Goal: Task Accomplishment & Management: Manage account settings

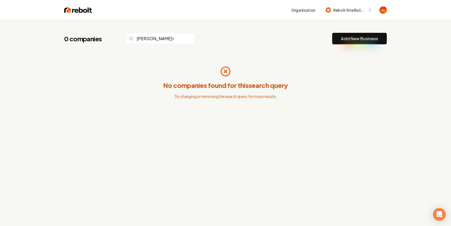
type input "[PERSON_NAME] r"
click at [345, 37] on link "Add New Business" at bounding box center [359, 39] width 37 height 6
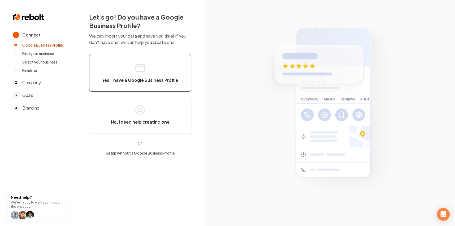
click at [113, 71] on button "Yes, I have a Google Business Profile" at bounding box center [140, 73] width 102 height 38
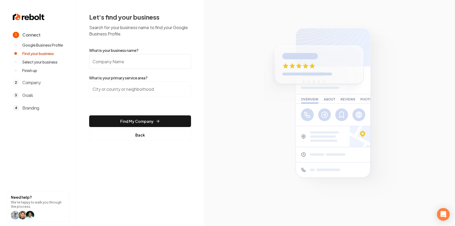
click at [157, 68] on input "What is your business name?" at bounding box center [140, 61] width 102 height 15
type input "Ramirez roofing"
click at [15, 16] on img at bounding box center [29, 17] width 32 height 8
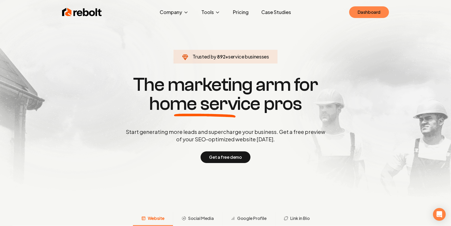
click at [360, 13] on link "Dashboard" at bounding box center [369, 12] width 40 height 12
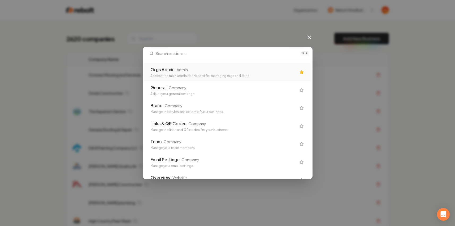
click at [200, 74] on div "Access the main admin dashboard for managing orgs and sites" at bounding box center [223, 76] width 146 height 4
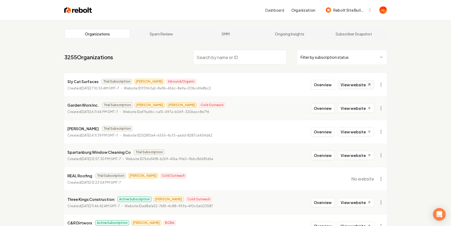
click at [346, 84] on link "View website" at bounding box center [356, 84] width 36 height 9
click at [360, 109] on link "View website" at bounding box center [356, 108] width 36 height 9
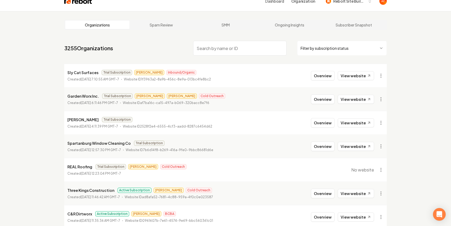
scroll to position [105, 0]
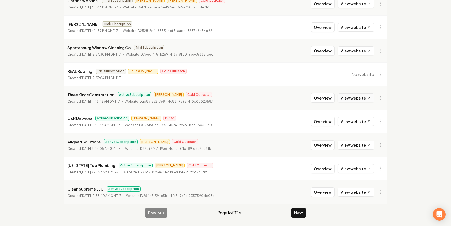
click at [341, 102] on link "View website" at bounding box center [356, 98] width 36 height 9
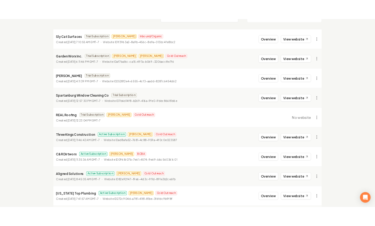
scroll to position [0, 0]
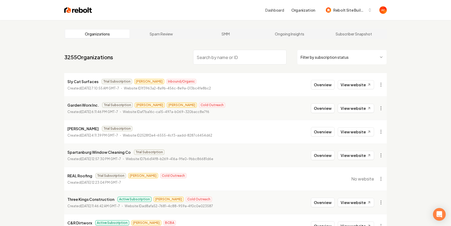
drag, startPoint x: 229, startPoint y: 41, endPoint x: 221, endPoint y: 54, distance: 15.0
click at [229, 42] on main "Organizations Spam Review SMM Ongoing Insights Subscriber Snapshot 3255 Organiz…" at bounding box center [225, 175] width 339 height 311
click at [219, 57] on input "search" at bounding box center [239, 57] width 93 height 15
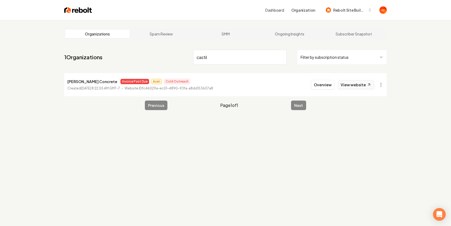
type input "castil"
click at [355, 85] on link "View website" at bounding box center [356, 84] width 36 height 9
drag, startPoint x: 73, startPoint y: 82, endPoint x: 90, endPoint y: 82, distance: 16.7
click at [107, 82] on li "Castillo's Concrete Invoice Past Due Avan Cold Outreach Created June 7, 2025, 8…" at bounding box center [225, 84] width 322 height 23
copy div "Castillo's Concrete I"
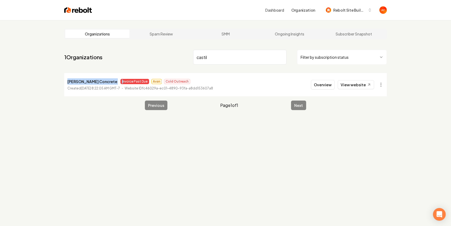
click at [111, 73] on div "1 Organizations castil Filter by subscription status Castillo's Concrete Invoic…" at bounding box center [225, 72] width 322 height 49
click at [78, 5] on div "Dashboard Organization Rebolt Site Builder" at bounding box center [225, 10] width 339 height 20
click at [78, 7] on img at bounding box center [78, 9] width 28 height 7
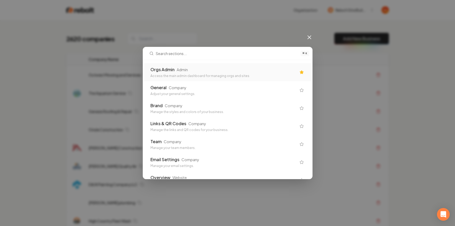
click at [248, 72] on div "Orgs Admin Admin" at bounding box center [223, 70] width 146 height 6
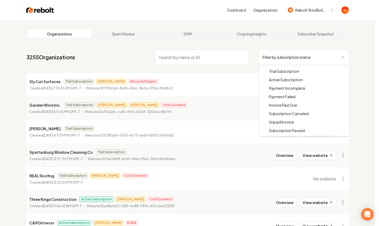
click at [281, 59] on html "Dashboard Organization Rebolt Site Builder Organizations Spam Review SMM Ongoin…" at bounding box center [189, 113] width 379 height 226
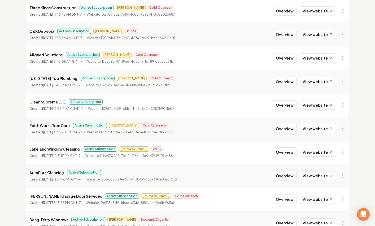
scroll to position [105, 0]
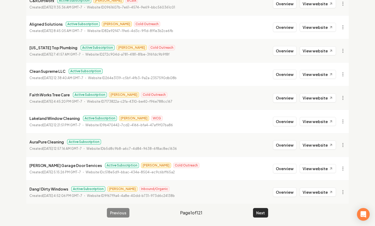
click at [264, 211] on button "Next" at bounding box center [260, 213] width 15 height 10
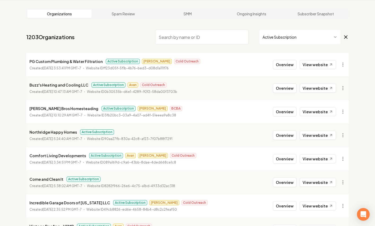
scroll to position [105, 0]
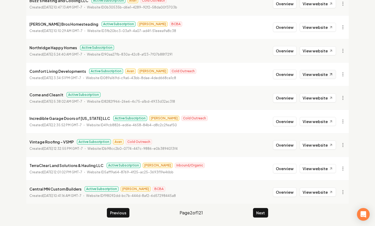
click at [321, 77] on link "View website" at bounding box center [318, 74] width 36 height 9
click at [258, 214] on button "Next" at bounding box center [260, 213] width 15 height 10
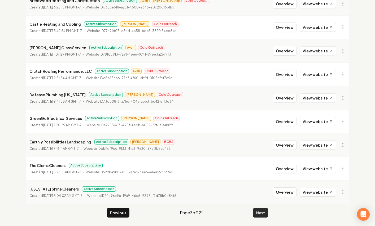
click at [258, 216] on button "Next" at bounding box center [260, 213] width 15 height 10
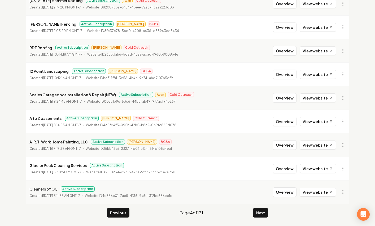
click at [258, 212] on button "Next" at bounding box center [260, 213] width 15 height 10
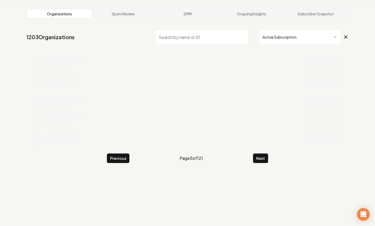
scroll to position [105, 0]
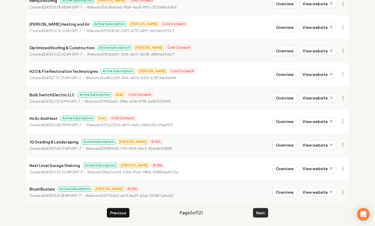
click at [260, 213] on button "Next" at bounding box center [260, 213] width 15 height 10
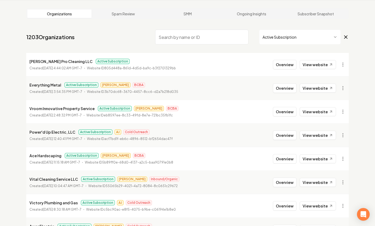
scroll to position [105, 0]
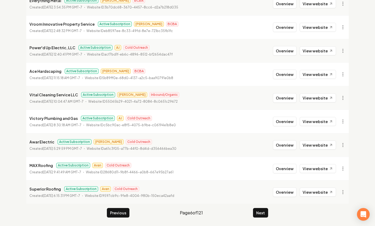
click at [255, 217] on button "Next" at bounding box center [260, 213] width 15 height 10
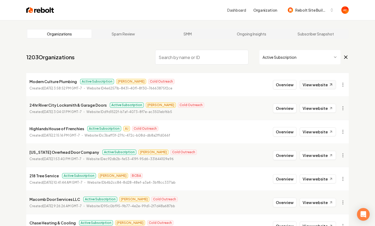
click at [312, 84] on link "View website" at bounding box center [318, 84] width 36 height 9
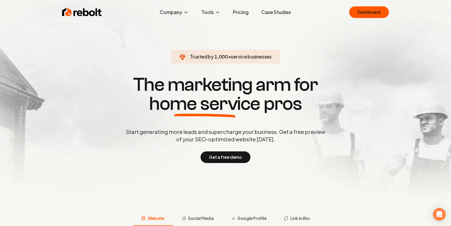
click at [347, 49] on section "Trusted by 1,000 + service businesses The marketing arm for home service pros S…" at bounding box center [225, 119] width 263 height 204
click at [361, 8] on link "Dashboard" at bounding box center [369, 12] width 40 height 12
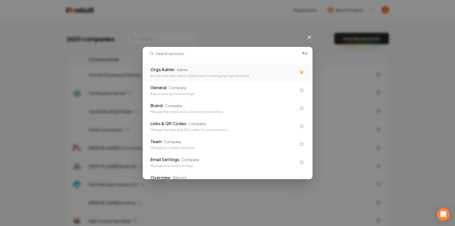
click at [244, 72] on div "Orgs Admin Admin" at bounding box center [223, 70] width 146 height 6
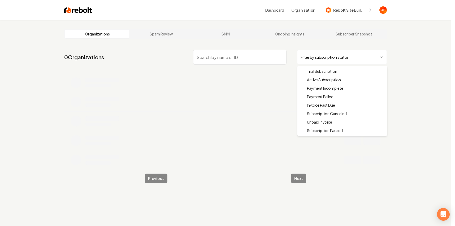
click at [350, 56] on html "Dashboard Organization Rebolt Site Builder Organizations Spam Review SMM Ongoin…" at bounding box center [227, 113] width 455 height 226
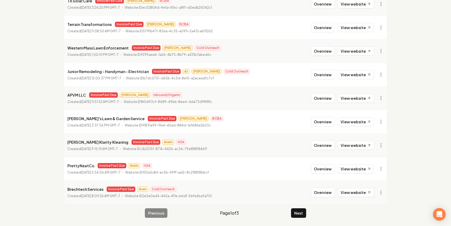
scroll to position [105, 0]
click at [297, 213] on button "Next" at bounding box center [298, 213] width 15 height 10
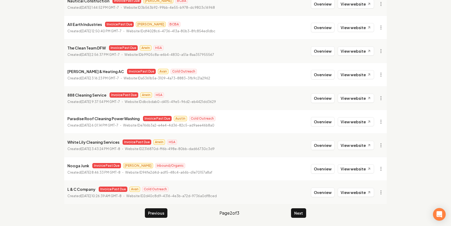
scroll to position [105, 0]
click at [296, 216] on button "Next" at bounding box center [298, 213] width 15 height 10
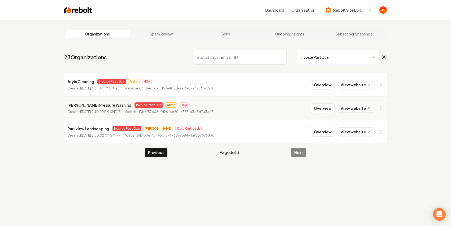
drag, startPoint x: 73, startPoint y: 15, endPoint x: 73, endPoint y: 12, distance: 2.9
click at [73, 15] on div "Dashboard Organization Rebolt Site Builder" at bounding box center [225, 10] width 339 height 20
click at [73, 10] on img at bounding box center [78, 9] width 28 height 7
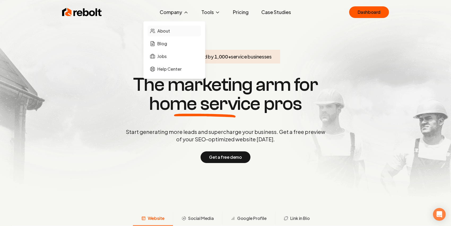
click at [175, 34] on link "About" at bounding box center [174, 31] width 53 height 11
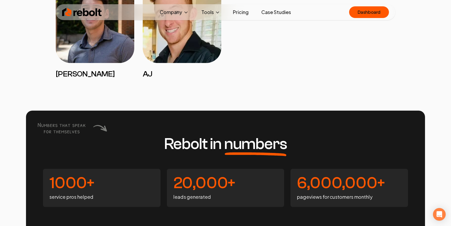
scroll to position [1217, 0]
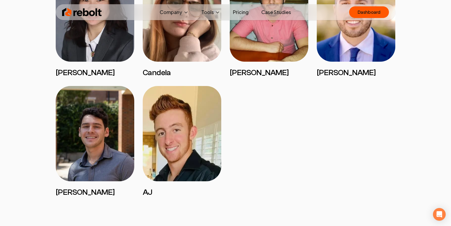
click at [244, 8] on link "Pricing" at bounding box center [241, 12] width 24 height 11
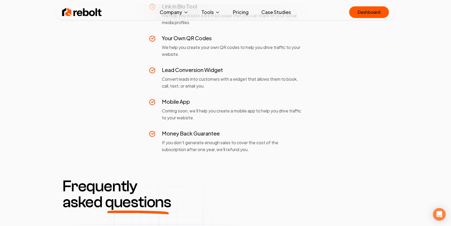
scroll to position [717, 0]
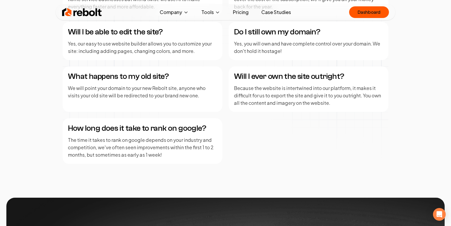
click at [86, 9] on img at bounding box center [82, 12] width 40 height 11
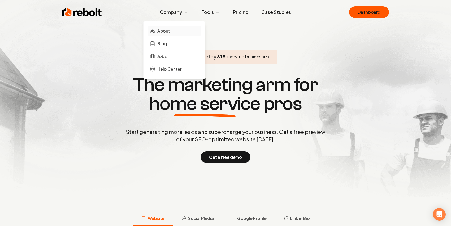
click at [176, 29] on link "About" at bounding box center [174, 31] width 53 height 11
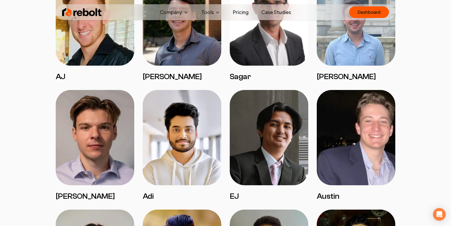
scroll to position [437, 0]
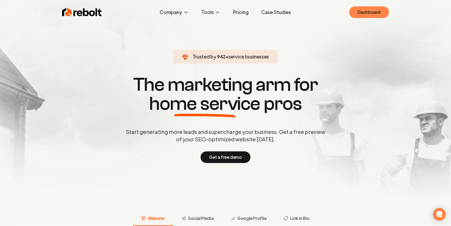
click at [368, 12] on link "Dashboard" at bounding box center [369, 12] width 40 height 12
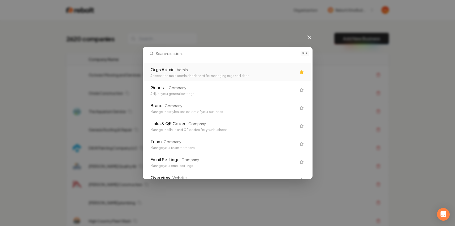
click at [255, 68] on div "Orgs Admin Admin" at bounding box center [223, 70] width 146 height 6
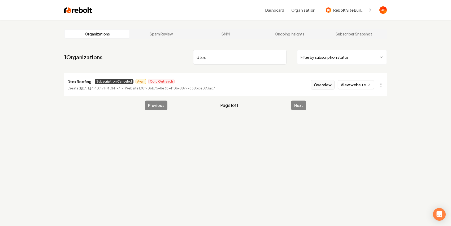
type input "dtex"
click at [330, 87] on button "Overview" at bounding box center [323, 85] width 24 height 10
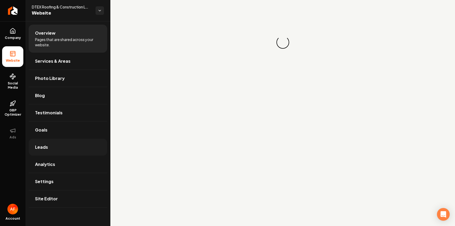
click at [52, 149] on link "Leads" at bounding box center [68, 147] width 78 height 17
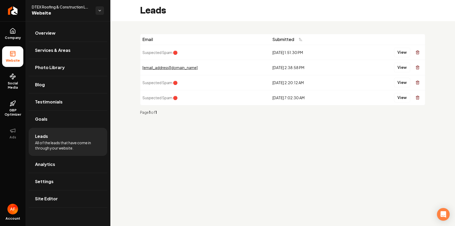
click at [393, 66] on div "View" at bounding box center [389, 67] width 68 height 11
click at [395, 67] on button "View" at bounding box center [402, 68] width 16 height 10
click at [97, 109] on link "Testimonials" at bounding box center [68, 102] width 78 height 17
click at [59, 166] on link "Analytics" at bounding box center [68, 164] width 78 height 17
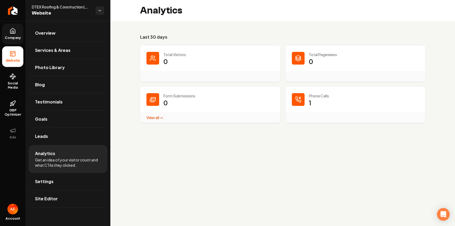
click at [14, 36] on span "Company" at bounding box center [13, 38] width 20 height 4
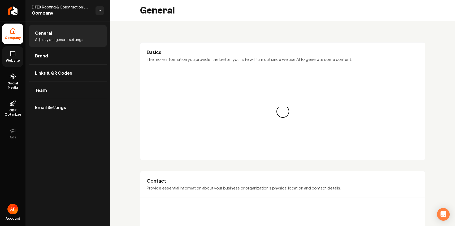
click at [16, 53] on icon at bounding box center [13, 54] width 6 height 6
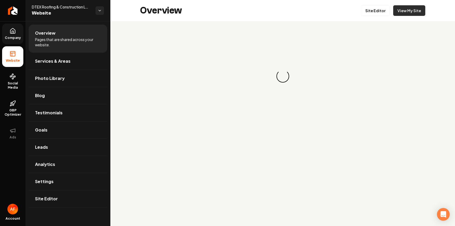
click at [406, 9] on link "View My Site" at bounding box center [409, 10] width 32 height 11
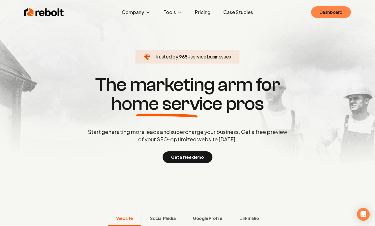
click at [335, 10] on link "Dashboard" at bounding box center [331, 12] width 40 height 12
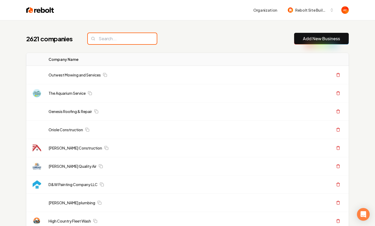
click at [115, 41] on input "search" at bounding box center [122, 38] width 69 height 11
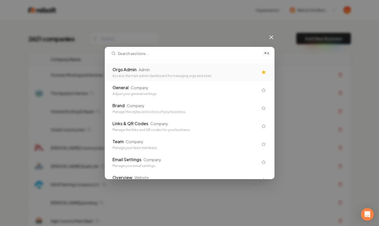
click at [141, 68] on div "Admin" at bounding box center [144, 69] width 11 height 5
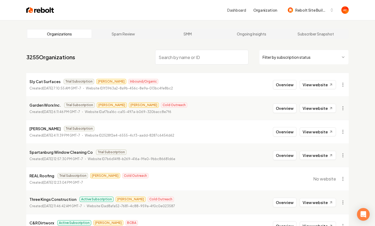
click at [184, 56] on input "search" at bounding box center [201, 57] width 93 height 15
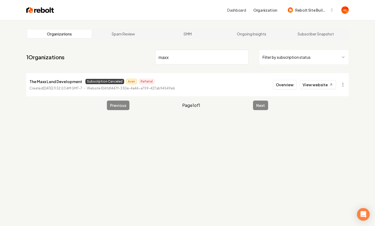
type input "maxx"
drag, startPoint x: 46, startPoint y: 89, endPoint x: 65, endPoint y: 88, distance: 19.1
click at [65, 88] on p "Created August 11, 2025, 11:52:03 AM GMT-7" at bounding box center [55, 88] width 53 height 5
click at [68, 103] on main "Organizations Spam Review SMM Ongoing Insights Subscriber Snapshot 1 Organizati…" at bounding box center [187, 69] width 339 height 99
click at [326, 82] on link "View website" at bounding box center [318, 84] width 36 height 9
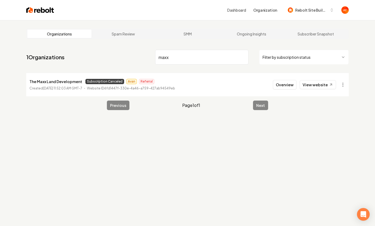
click at [106, 65] on nav "1 Organizations maxx Filter by subscription status" at bounding box center [187, 59] width 322 height 23
click at [365, 175] on div "Organizations Spam Review SMM Ongoing Insights Subscriber Snapshot 1 Organizati…" at bounding box center [187, 133] width 375 height 226
click at [28, 8] on img at bounding box center [40, 9] width 28 height 7
click at [71, 14] on div "Dashboard Organization Rebolt Site Builder" at bounding box center [201, 10] width 295 height 10
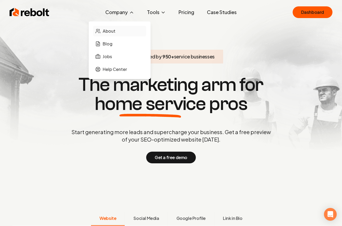
click at [121, 27] on link "About" at bounding box center [119, 31] width 53 height 11
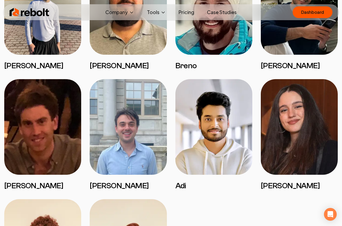
scroll to position [1175, 0]
